Goal: Transaction & Acquisition: Purchase product/service

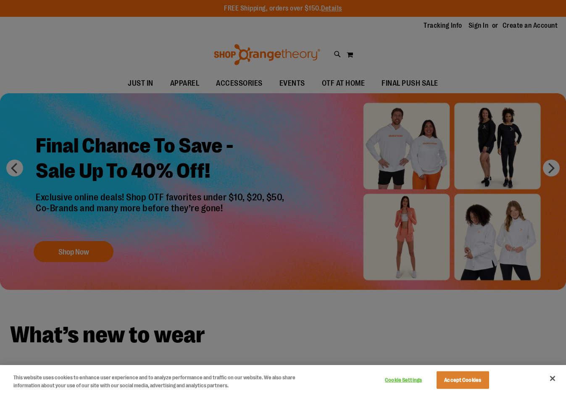
click at [274, 205] on div at bounding box center [283, 197] width 566 height 394
drag, startPoint x: 0, startPoint y: 0, endPoint x: 552, endPoint y: 376, distance: 667.5
click at [552, 376] on button "Close" at bounding box center [552, 378] width 18 height 18
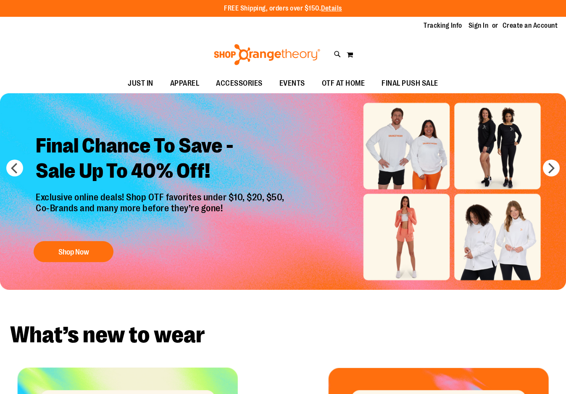
click at [88, 247] on button "Shop Now" at bounding box center [74, 251] width 80 height 21
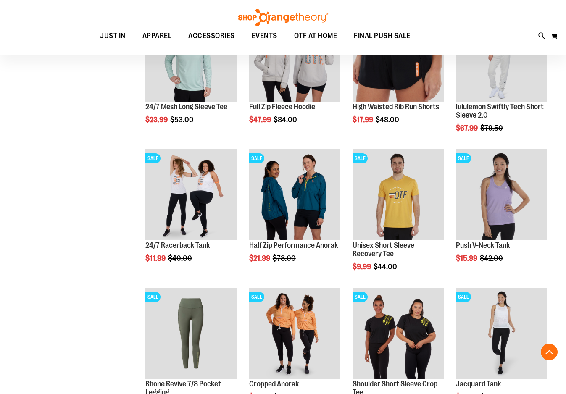
scroll to position [299, 0]
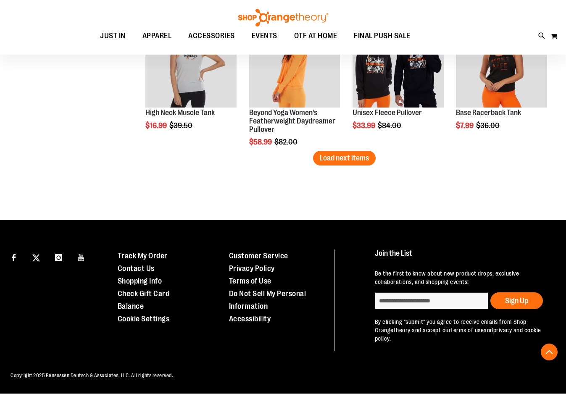
scroll to position [1262, 0]
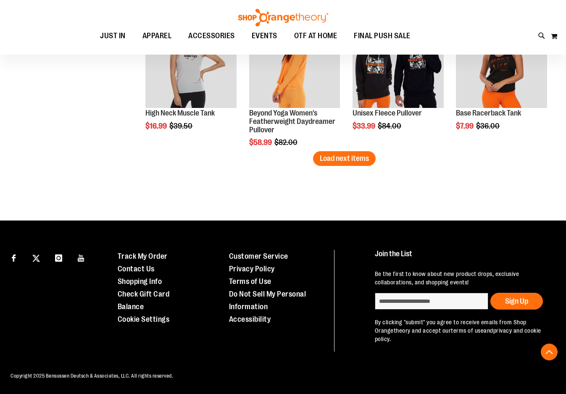
click at [358, 162] on span "Load next items" at bounding box center [344, 158] width 49 height 8
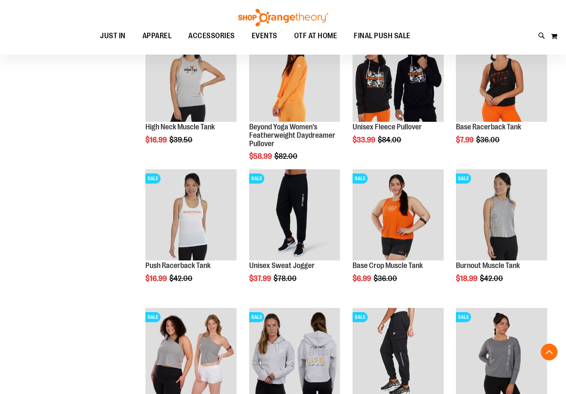
scroll to position [1252, 0]
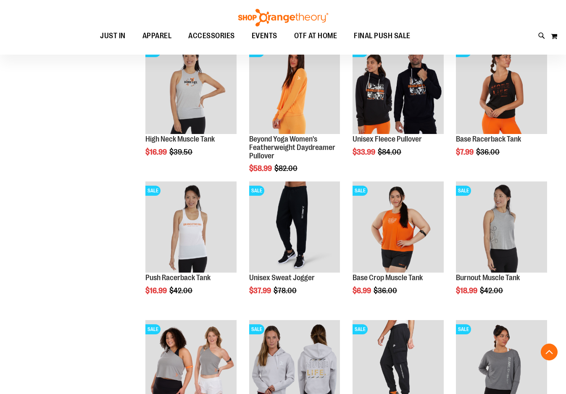
scroll to position [1236, 0]
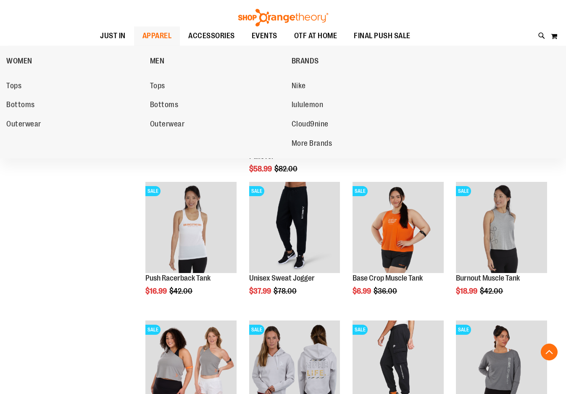
drag, startPoint x: 0, startPoint y: 0, endPoint x: 152, endPoint y: 39, distance: 156.4
click at [152, 39] on span "APPAREL" at bounding box center [156, 35] width 29 height 19
click at [318, 105] on span "lululemon" at bounding box center [307, 105] width 32 height 10
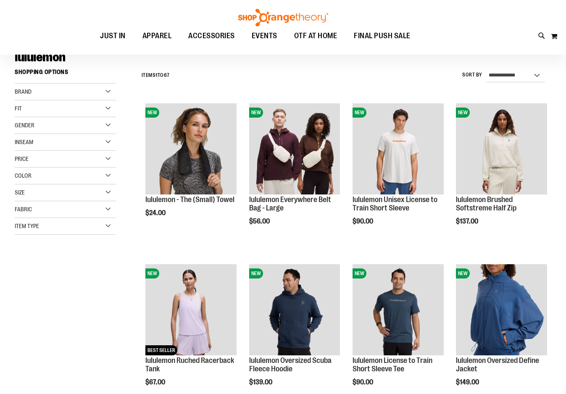
scroll to position [69, 0]
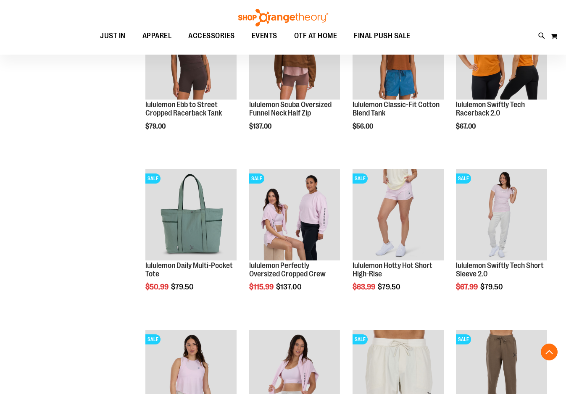
scroll to position [646, 0]
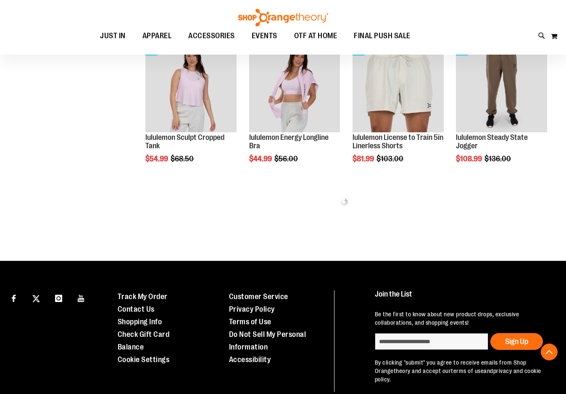
scroll to position [935, 0]
